Goal: Find specific page/section: Find specific page/section

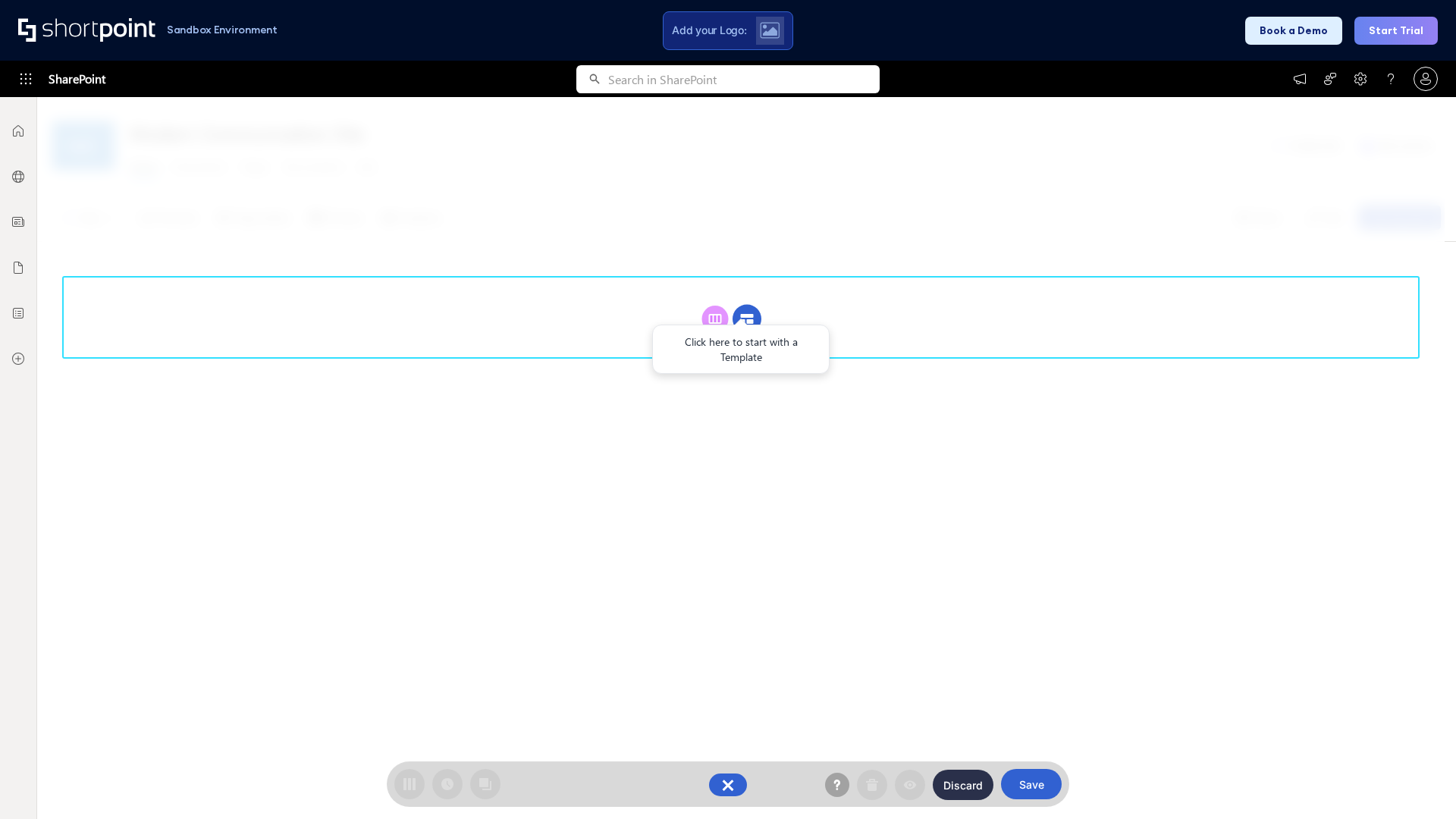
click at [747, 319] on circle at bounding box center [747, 319] width 28 height 28
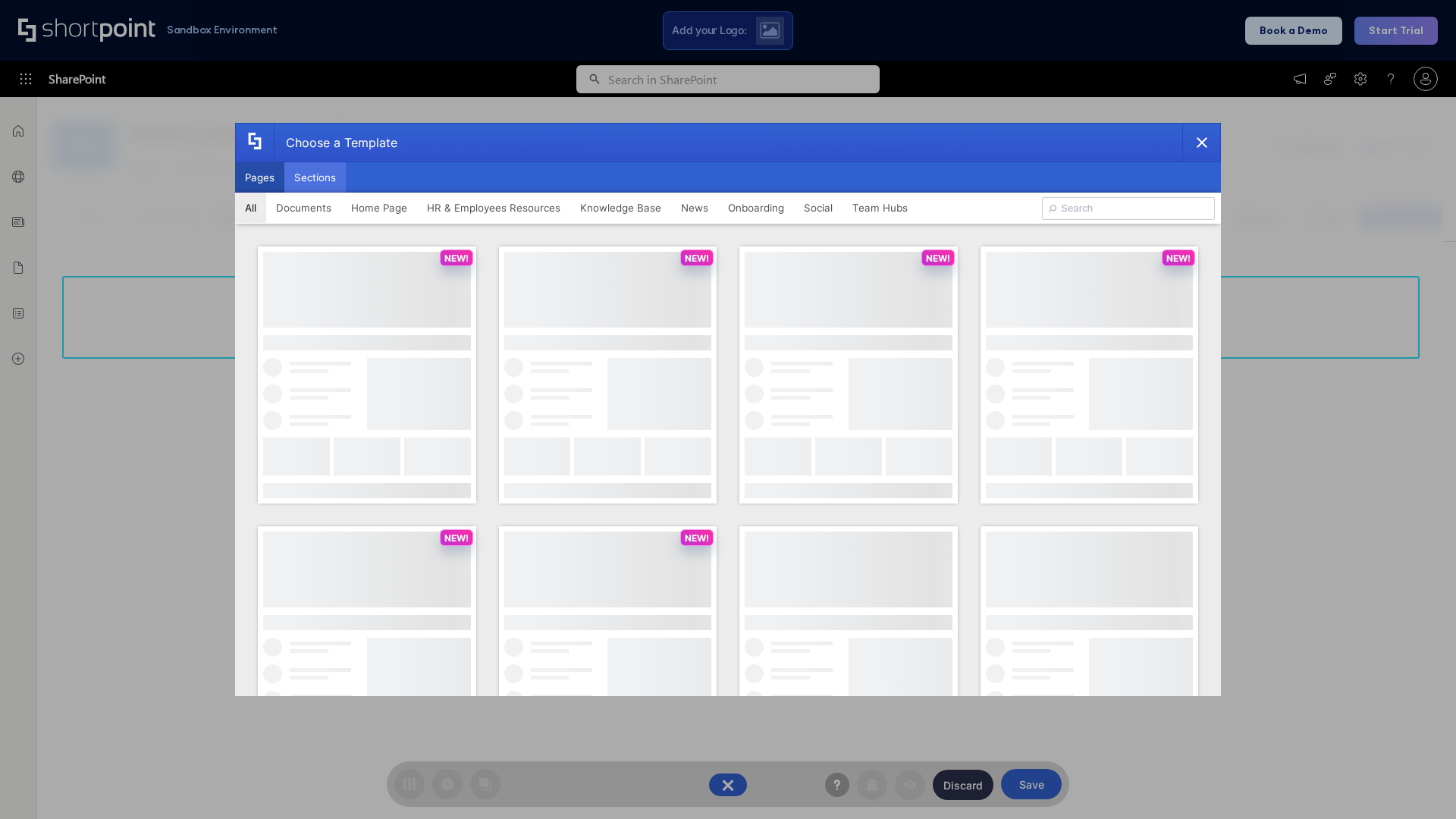
click at [315, 177] on button "Sections" at bounding box center [315, 177] width 62 height 30
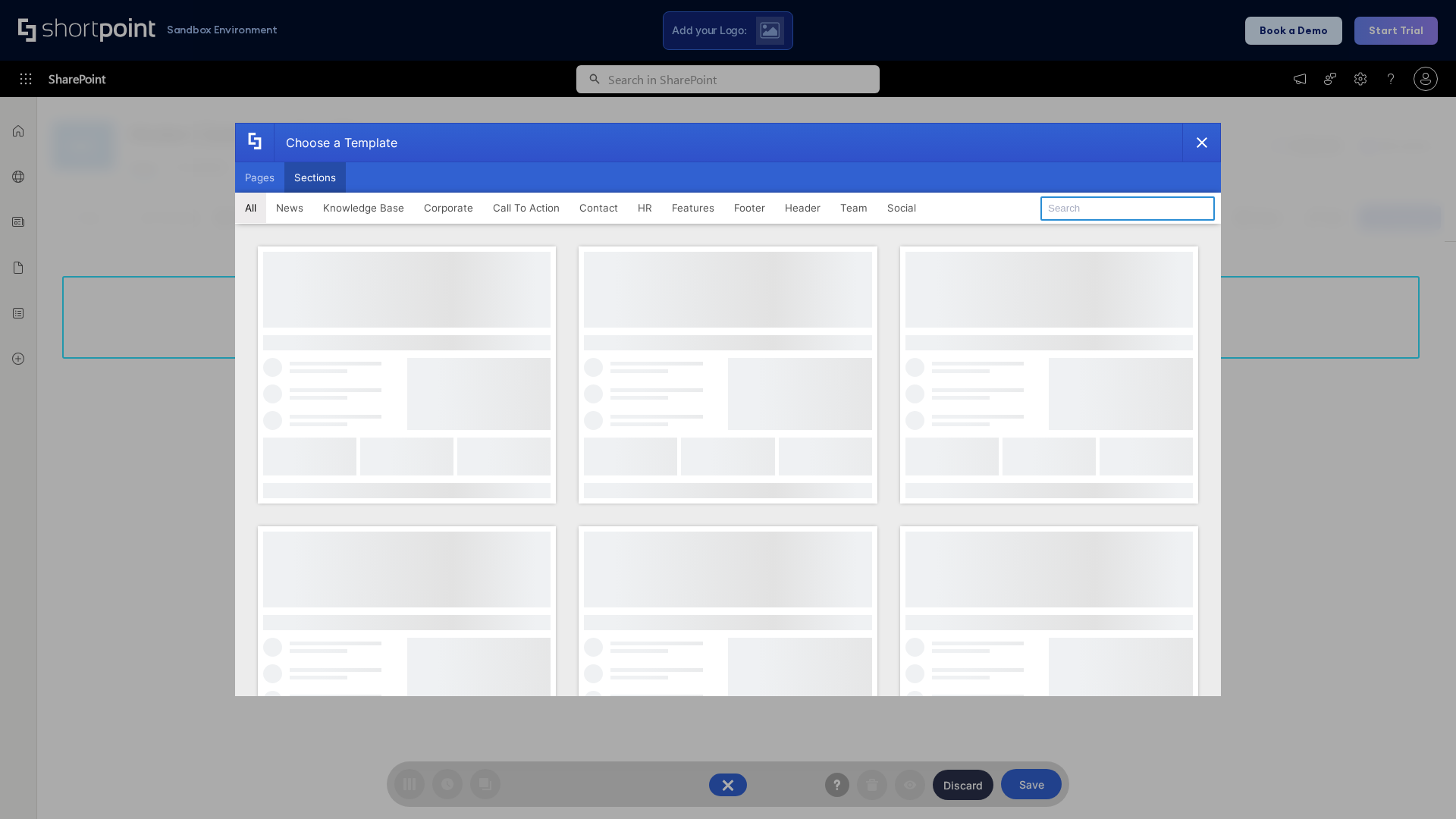
type input "CTA 2"
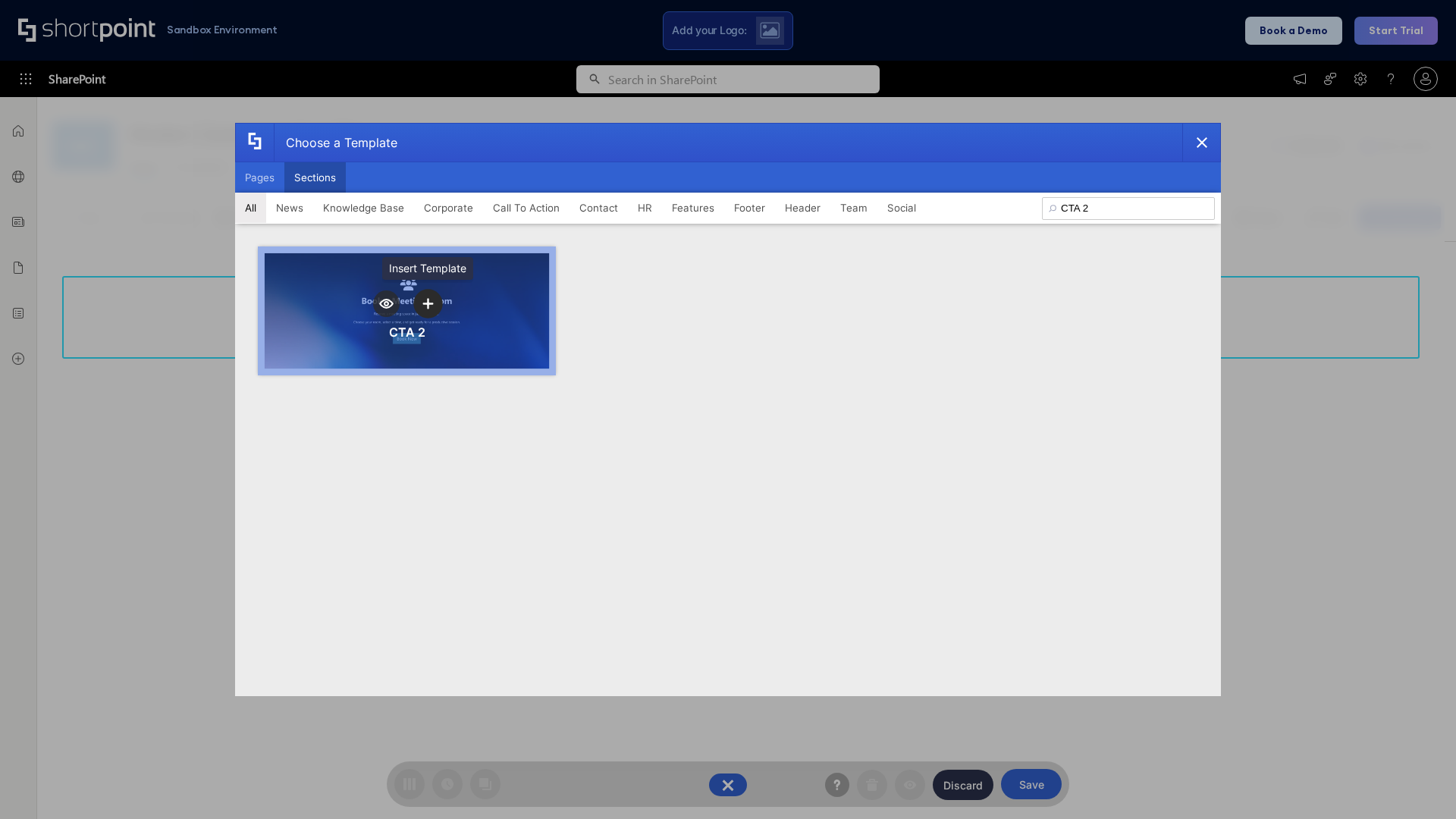
click at [428, 303] on icon "template selector" at bounding box center [428, 303] width 11 height 11
